Goal: Task Accomplishment & Management: Complete application form

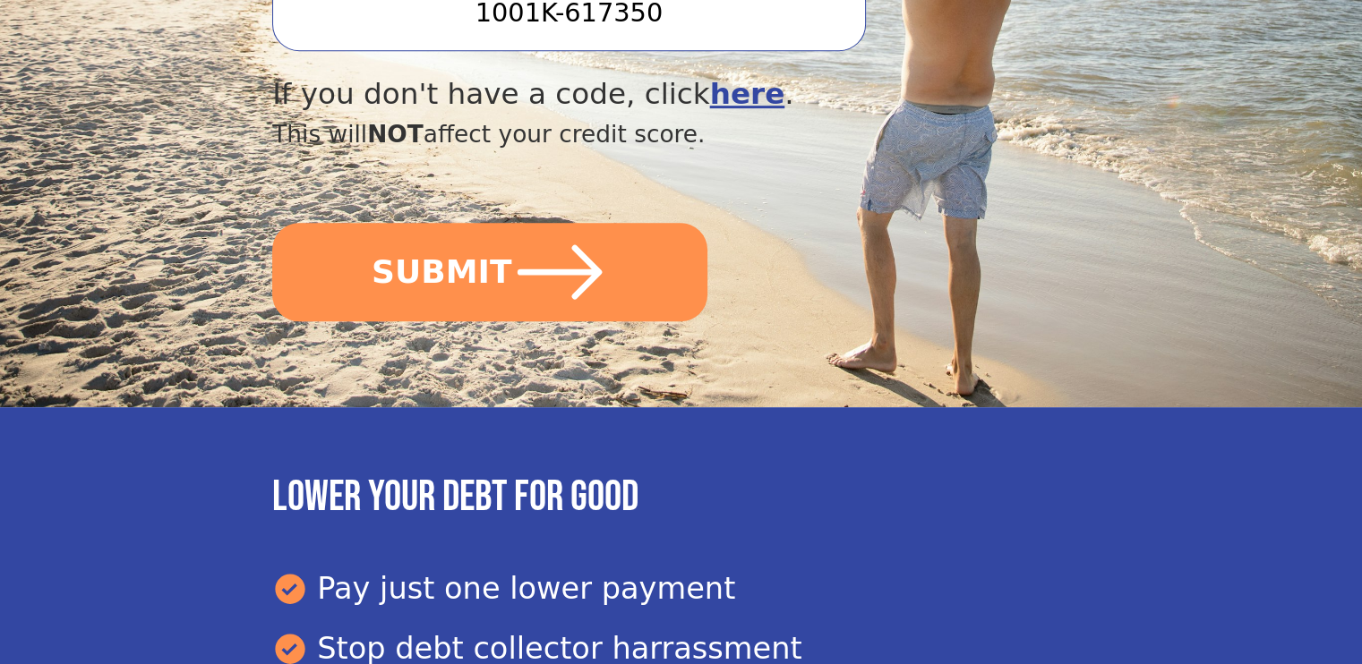
scroll to position [806, 0]
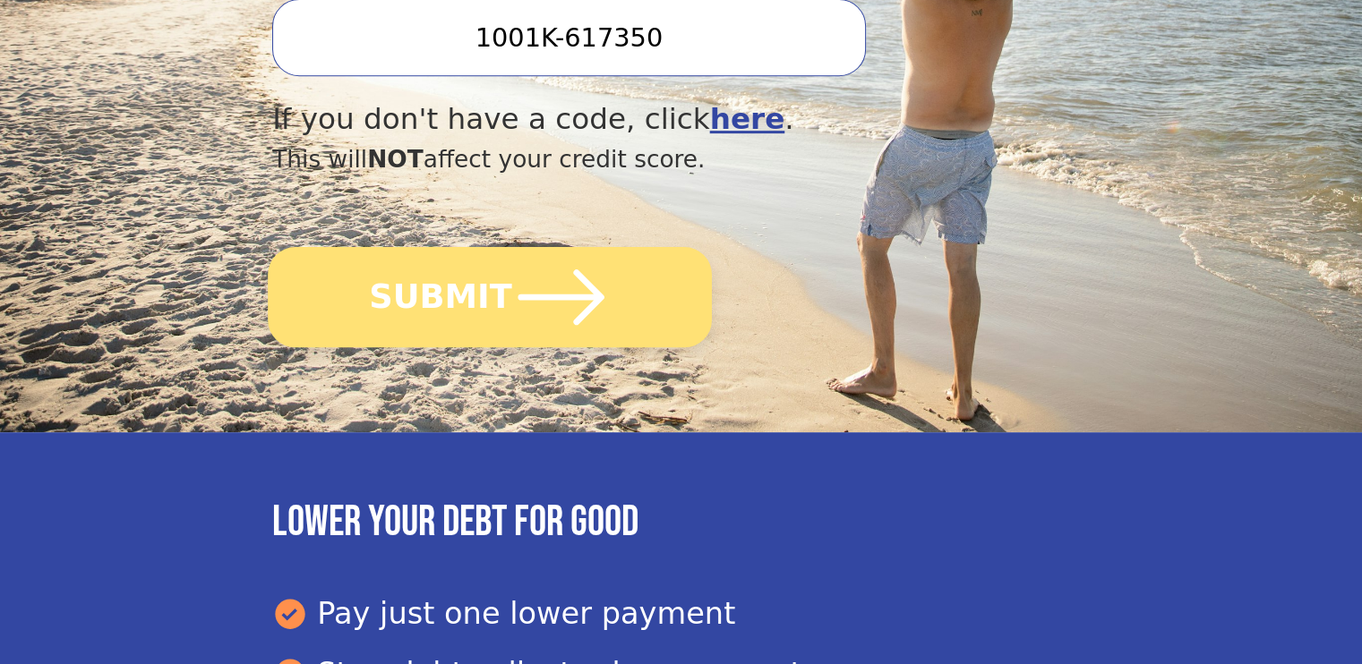
click at [591, 253] on icon "submit" at bounding box center [561, 297] width 99 height 99
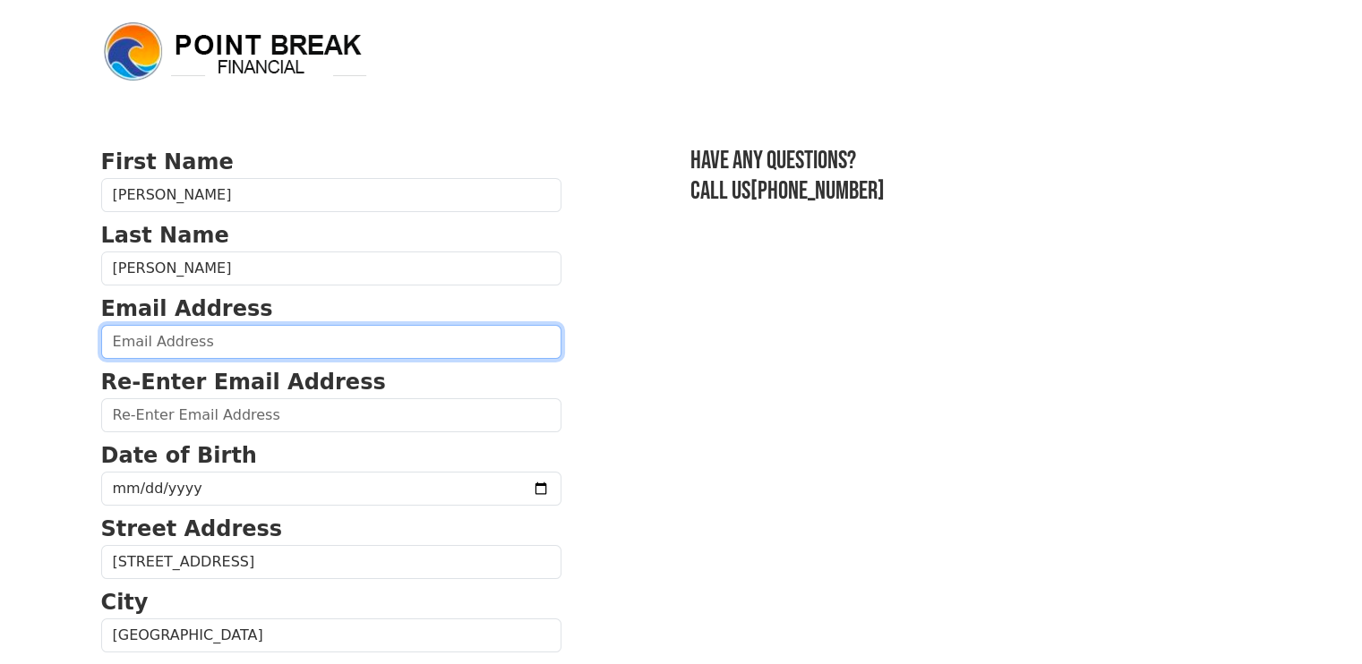
click at [176, 345] on input "email" at bounding box center [331, 342] width 460 height 34
type input "[EMAIL_ADDRESS][DOMAIN_NAME]"
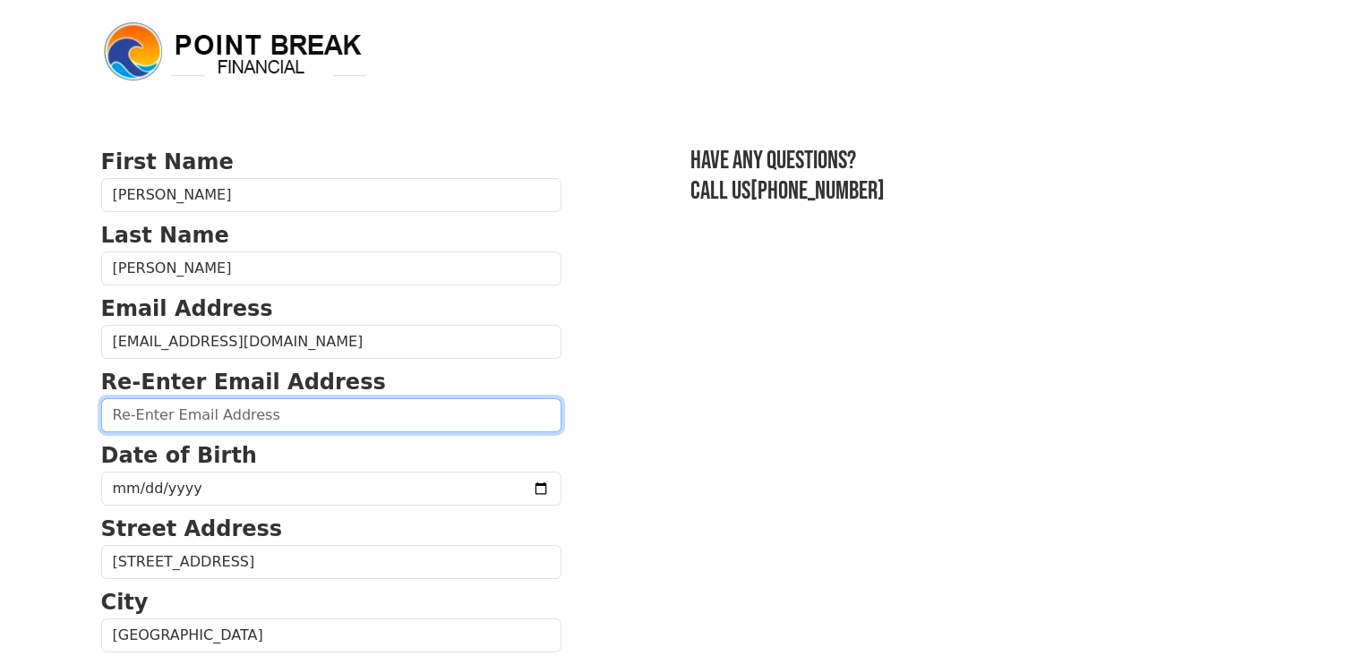
click at [197, 415] on input "email" at bounding box center [331, 416] width 460 height 34
type input "[EMAIL_ADDRESS][DOMAIN_NAME]"
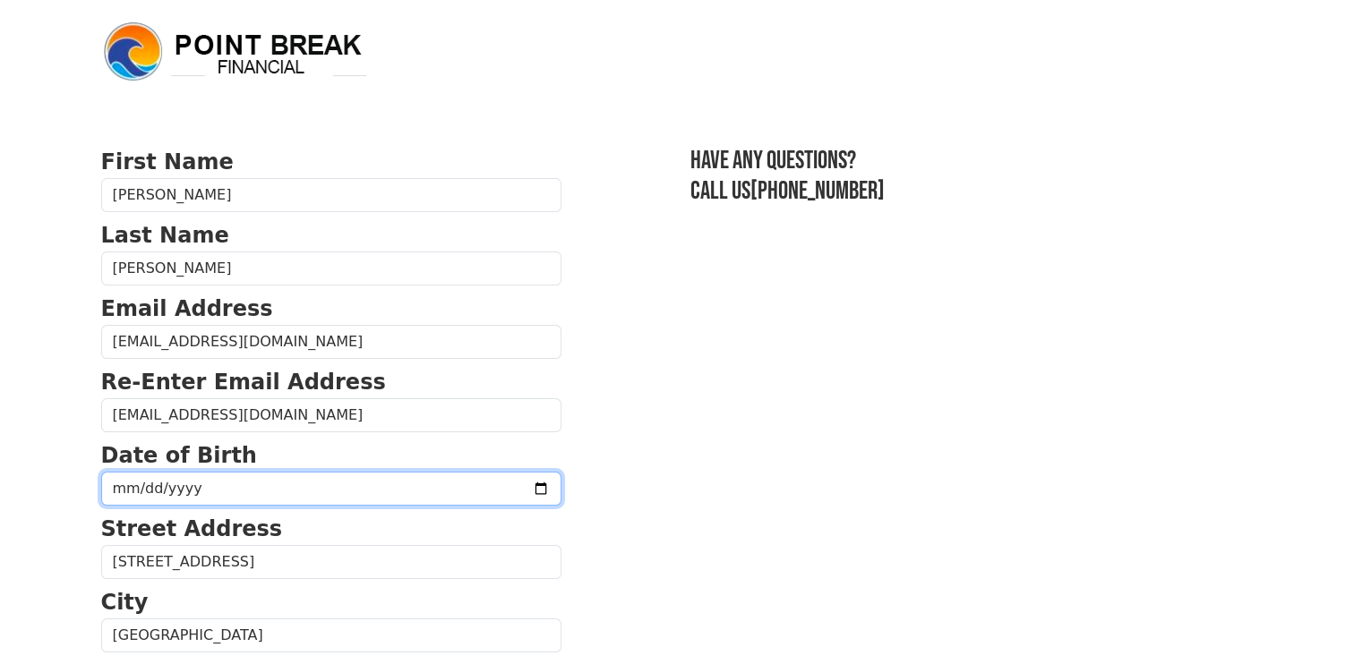
click at [236, 489] on input "date" at bounding box center [331, 489] width 460 height 34
type input "[DATE]"
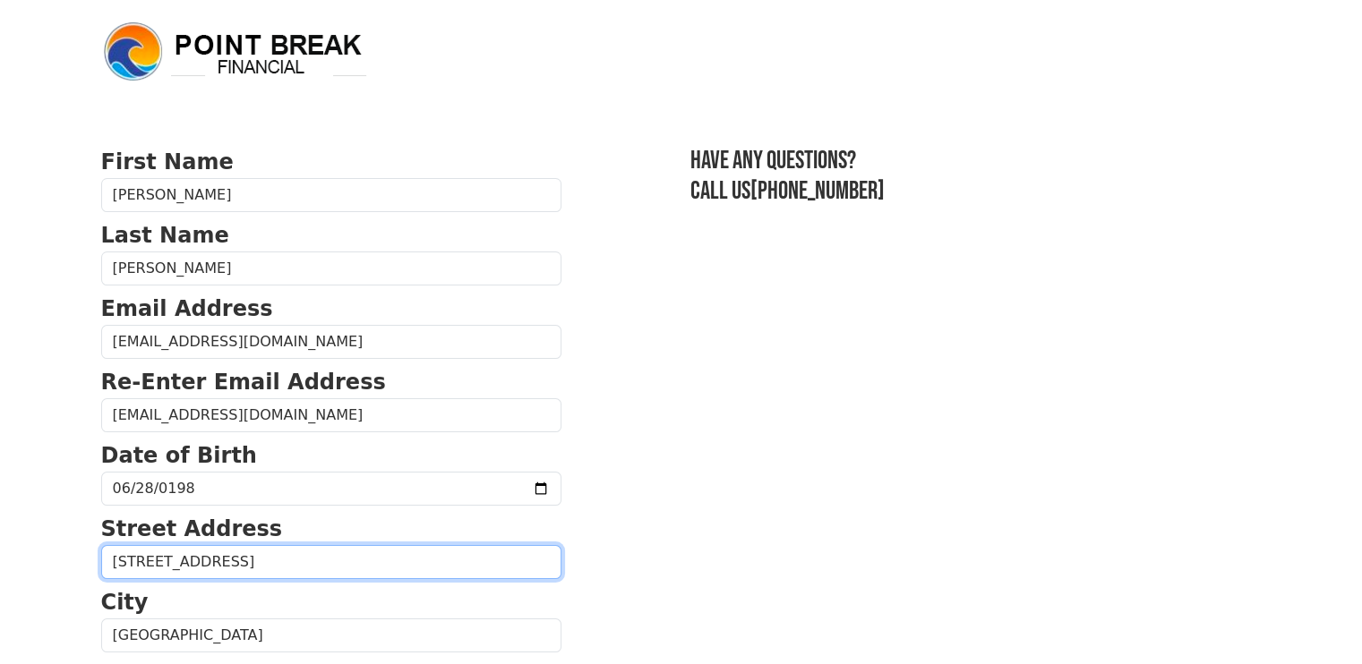
click at [322, 565] on input "[STREET_ADDRESS]" at bounding box center [331, 562] width 460 height 34
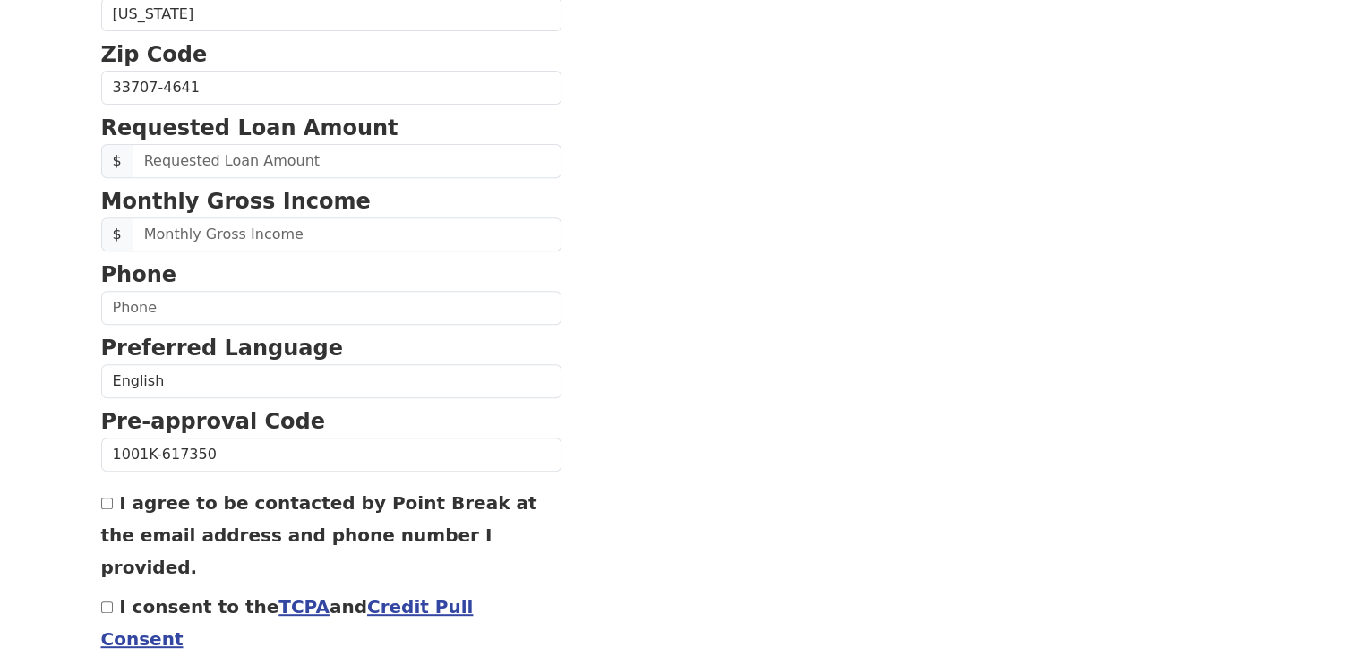
scroll to position [755, 0]
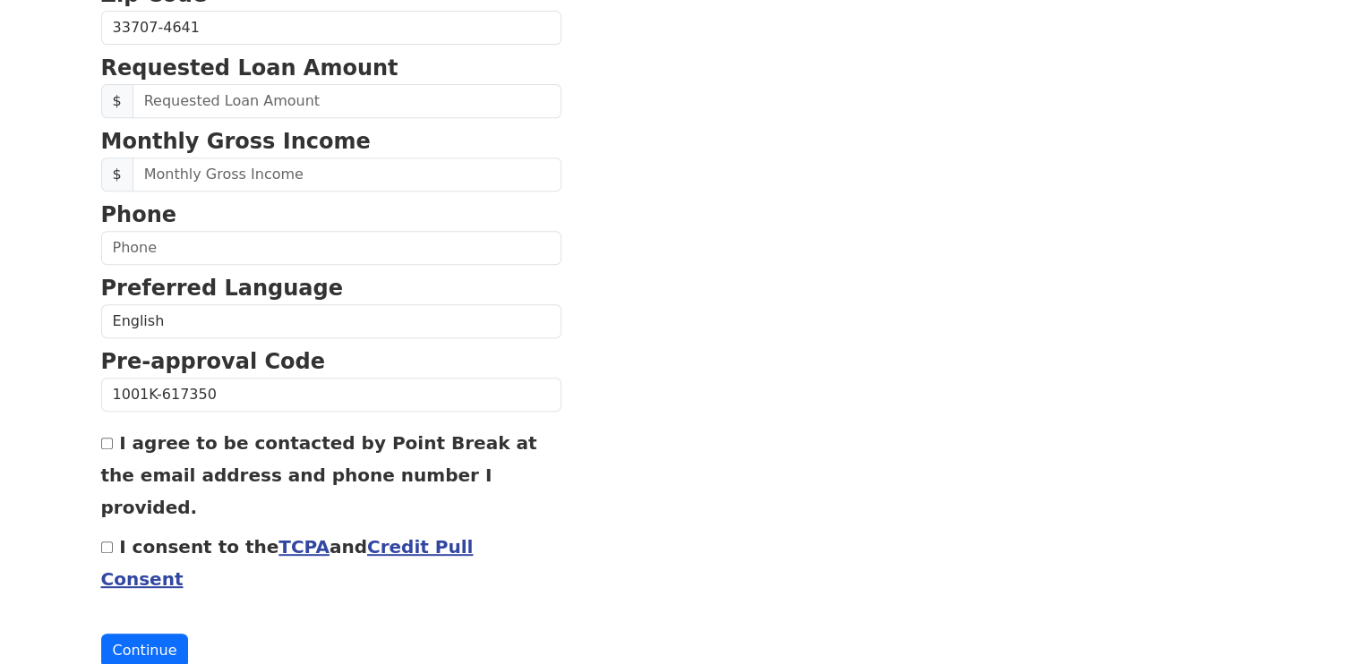
click at [107, 441] on input "I agree to be contacted by Point Break at the email address and phone number I …" at bounding box center [107, 444] width 12 height 12
checkbox input "true"
click at [107, 542] on input "I consent to the TCPA and Credit Pull Consent" at bounding box center [107, 548] width 12 height 12
checkbox input "true"
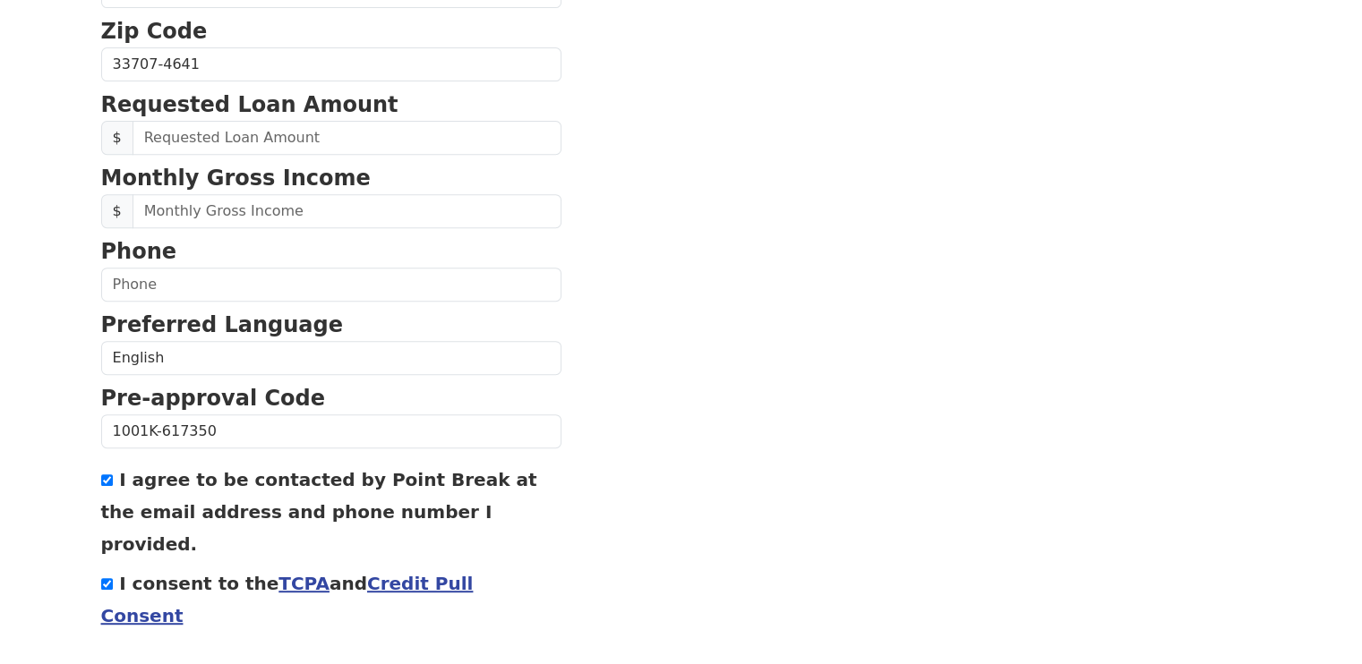
scroll to position [576, 0]
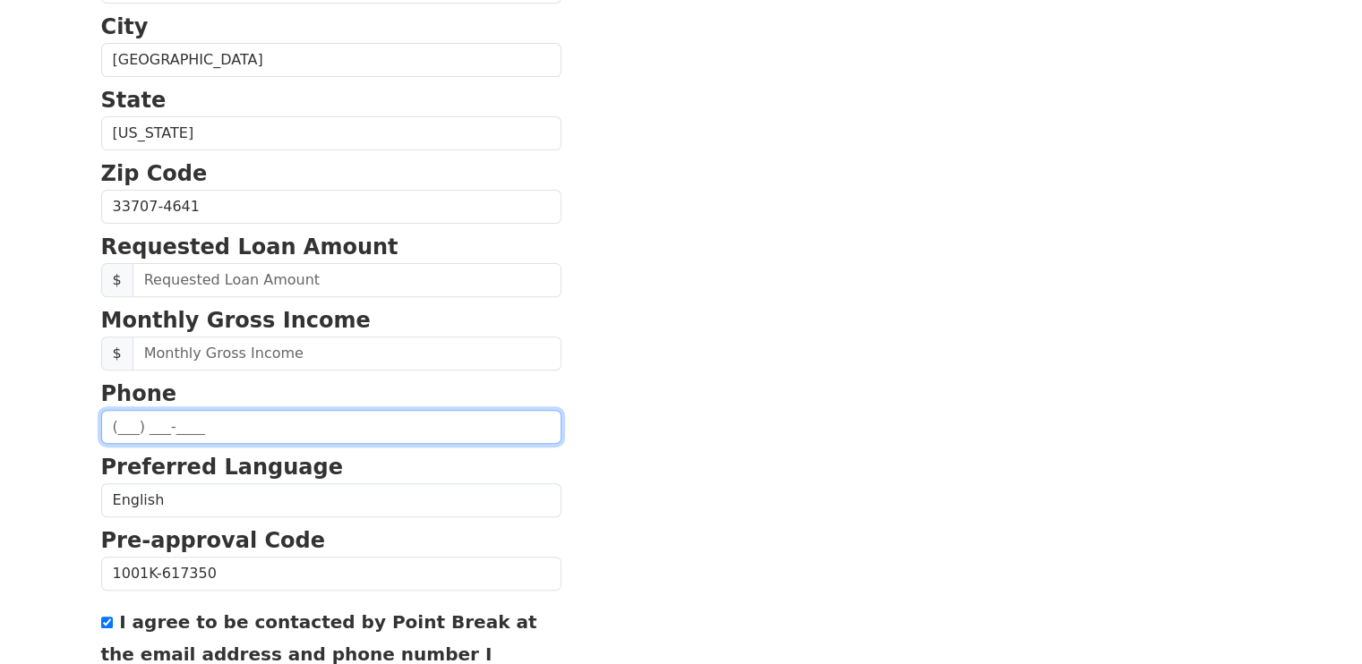
click at [121, 424] on input "text" at bounding box center [331, 427] width 460 height 34
type input "[PHONE_NUMBER]"
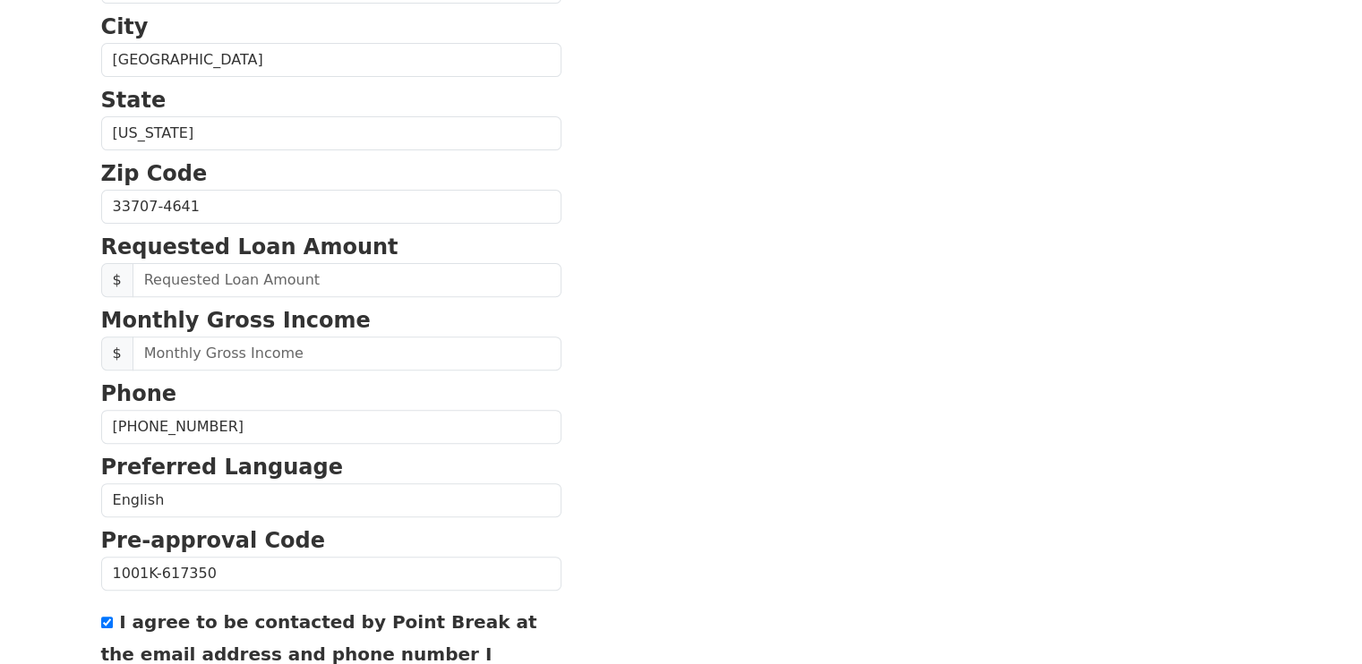
select select "[GEOGRAPHIC_DATA]"
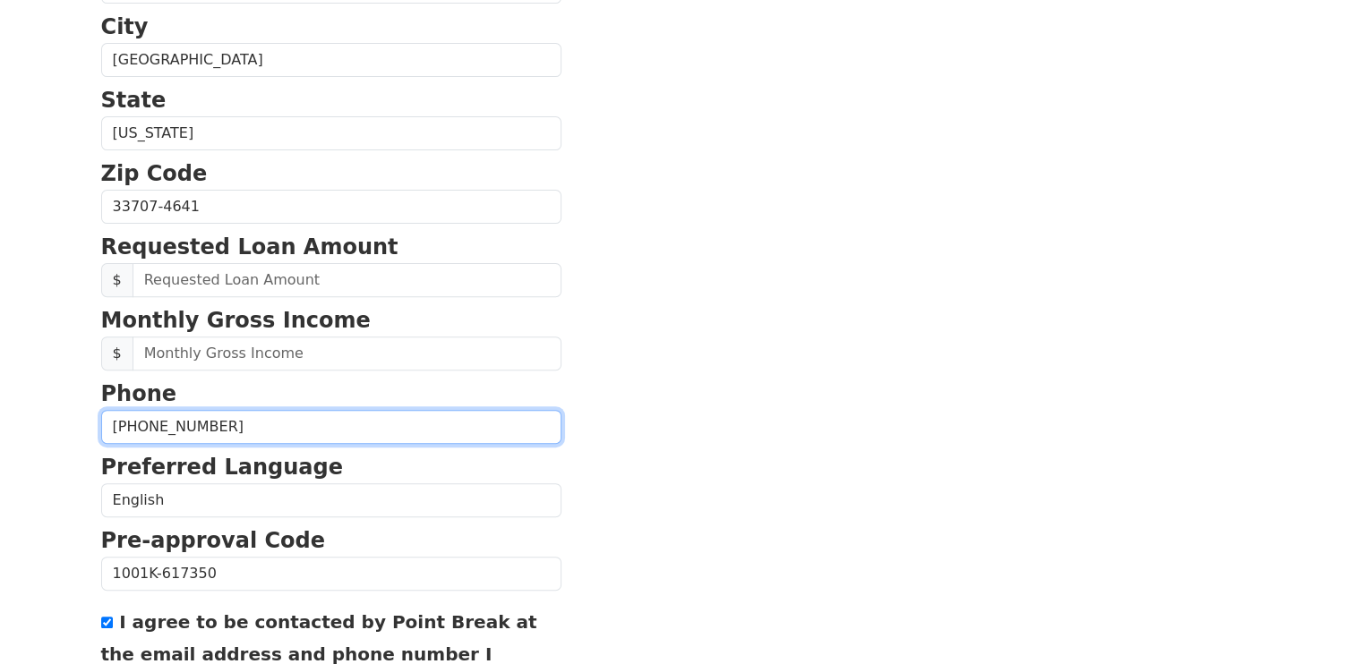
type input "[PHONE_NUMBER]"
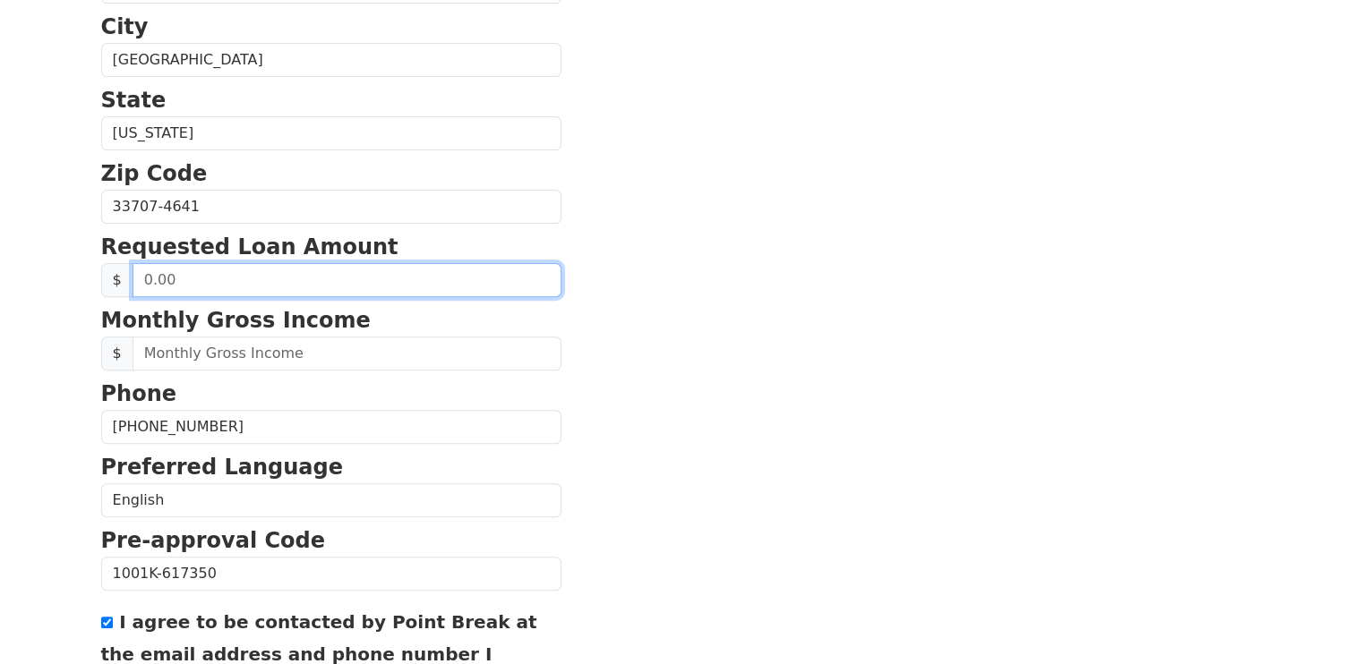
click at [202, 286] on input "text" at bounding box center [347, 280] width 429 height 34
type input "30,000.00"
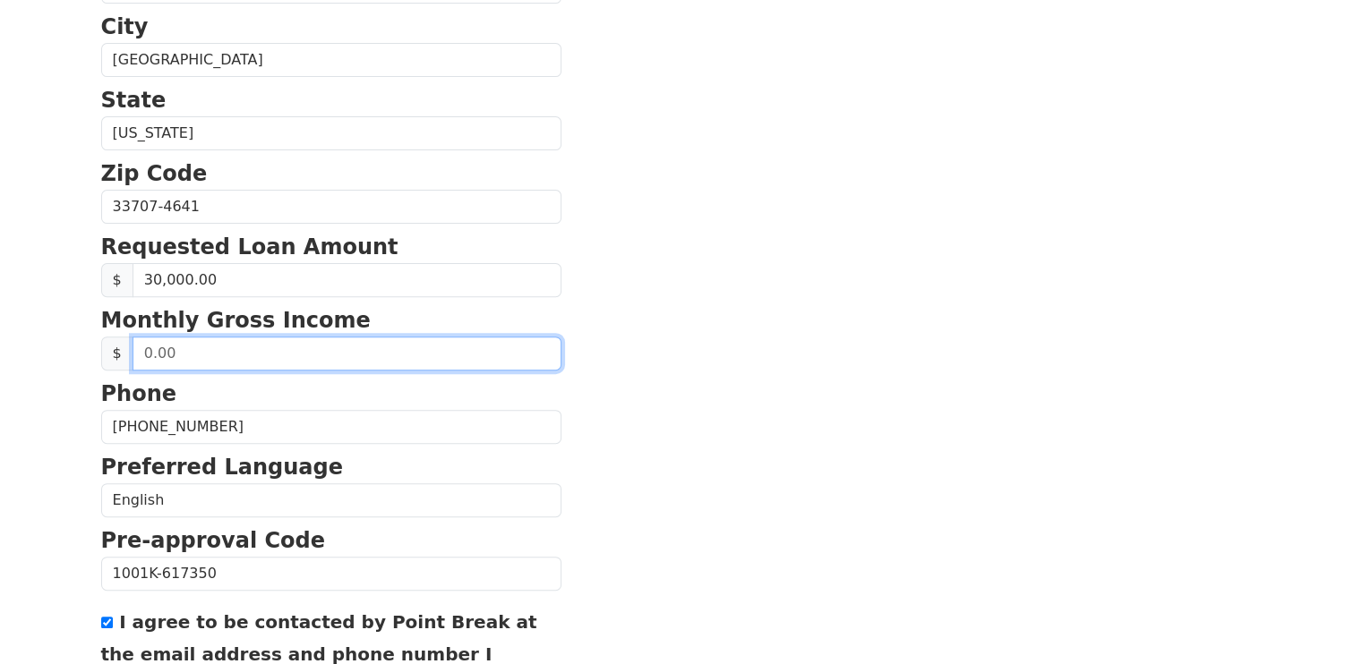
click at [198, 343] on input "text" at bounding box center [347, 354] width 429 height 34
type input "1.00"
type input "8,000.00"
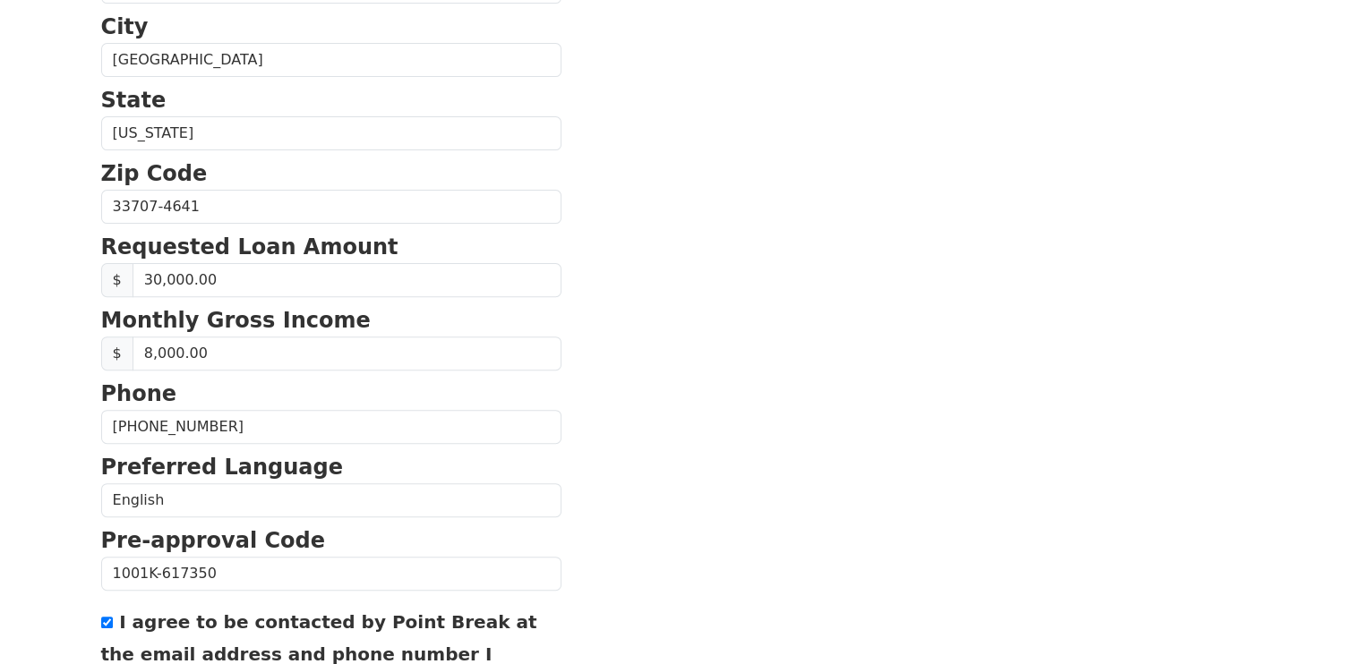
click at [612, 410] on section "First Name [PERSON_NAME] Last Name [PERSON_NAME] Email Address [EMAIL_ADDRESS][…" at bounding box center [681, 208] width 1161 height 1277
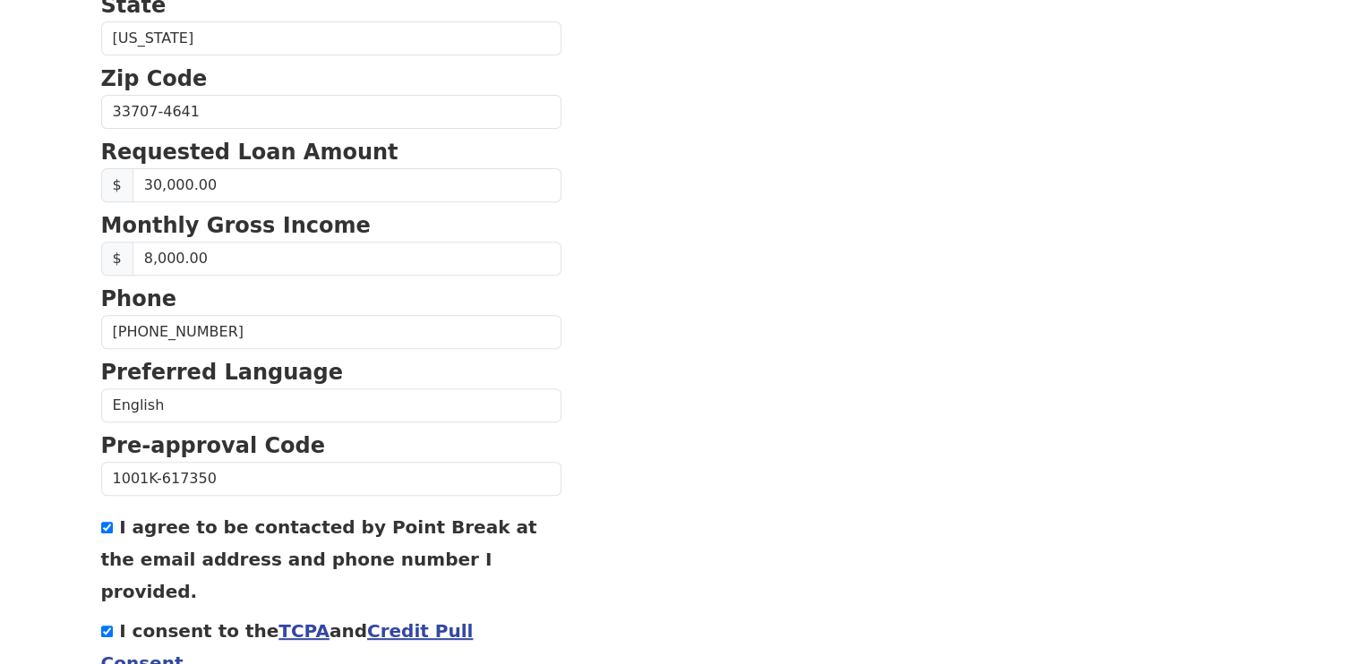
scroll to position [755, 0]
